Goal: Task Accomplishment & Management: Manage account settings

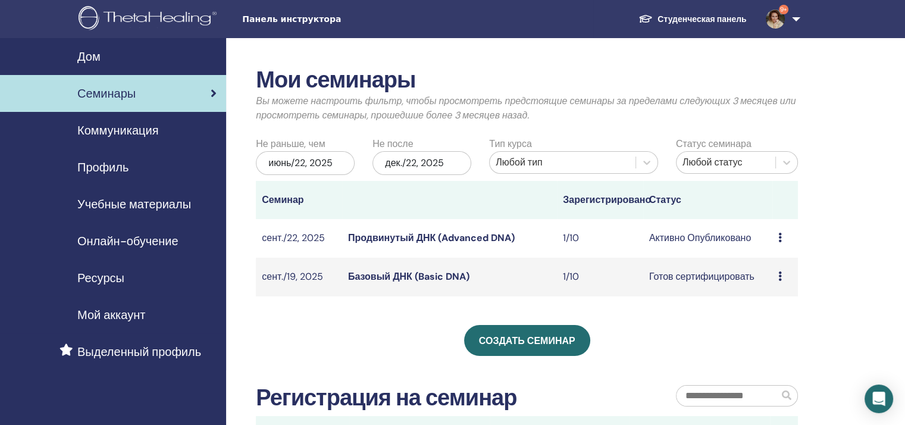
click at [778, 239] on icon at bounding box center [780, 238] width 4 height 10
click at [427, 244] on link "Продвинутый ДНК (Advanced DNA)" at bounding box center [431, 237] width 167 height 12
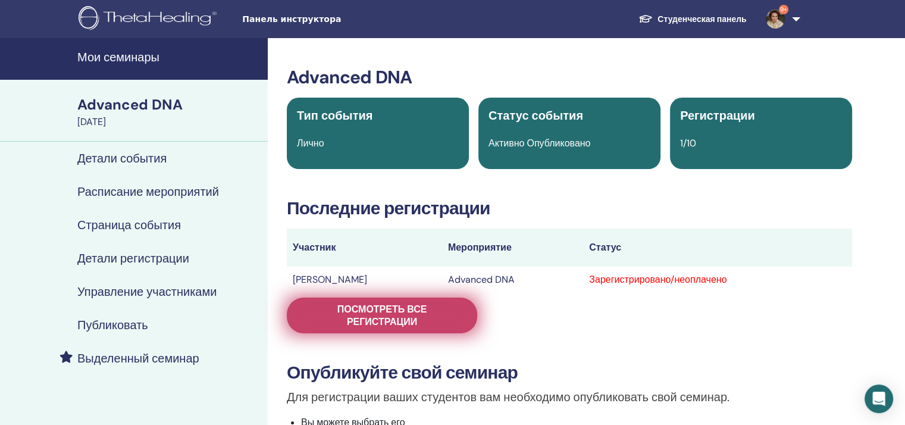
click at [377, 306] on span "Посмотреть все регистрации" at bounding box center [382, 315] width 161 height 25
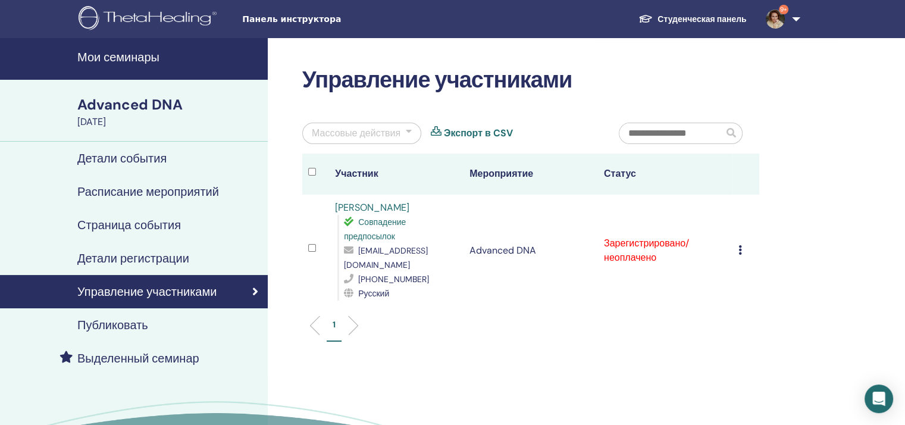
click at [739, 252] on icon at bounding box center [740, 250] width 4 height 10
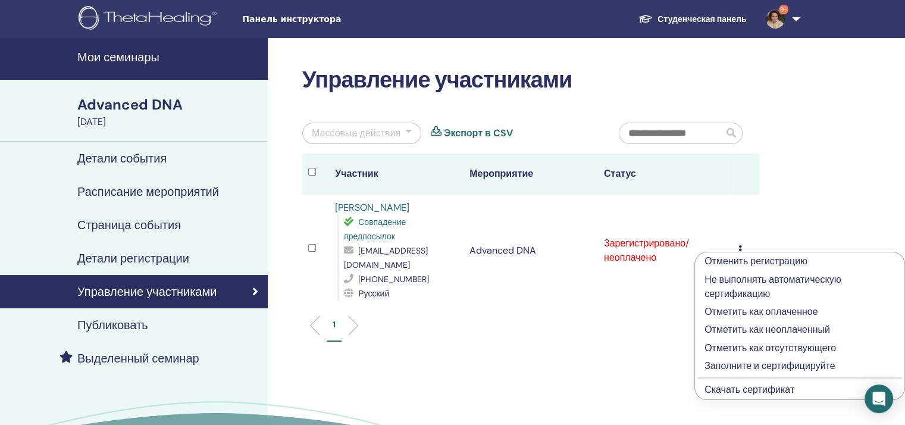
click at [739, 392] on link "Скачать сертификат" at bounding box center [749, 389] width 90 height 12
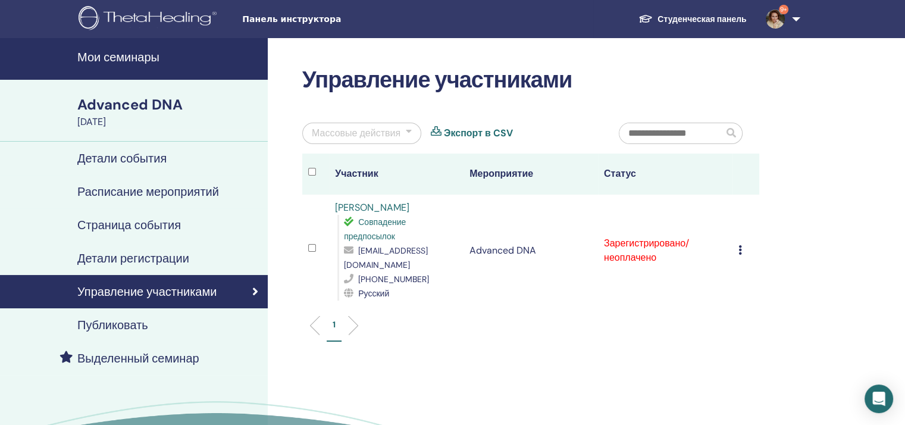
click at [743, 246] on div "Отменить регистрацию Не выполнять автоматическую сертификацию Отметить как опла…" at bounding box center [745, 250] width 15 height 14
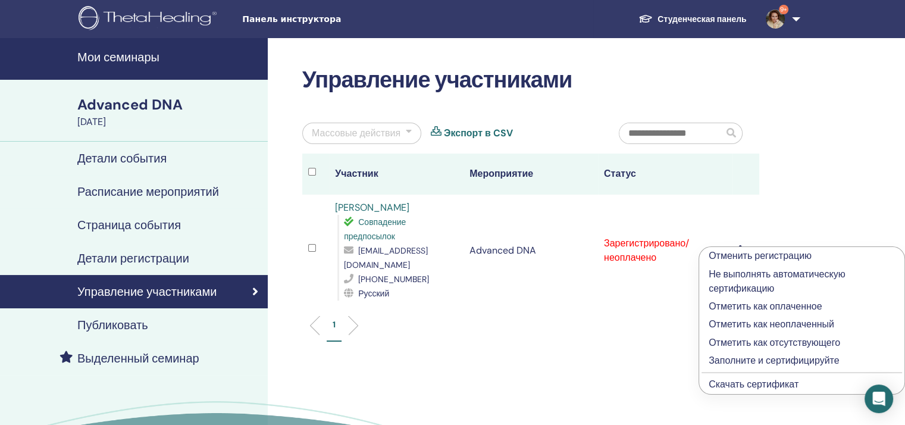
click at [745, 362] on p "Заполните и сертифицируйте" at bounding box center [802, 360] width 186 height 14
